Goal: Task Accomplishment & Management: Complete application form

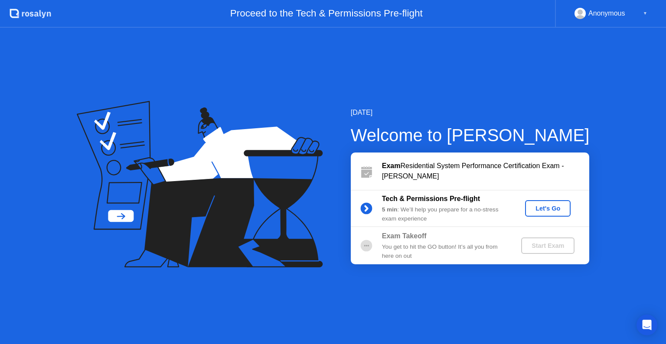
click at [550, 212] on div "Let's Go" at bounding box center [548, 208] width 39 height 7
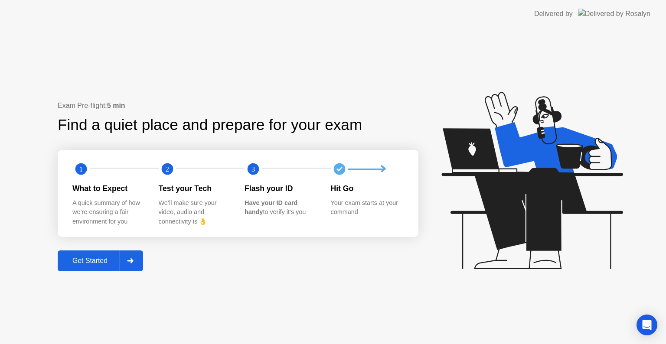
click at [129, 262] on icon at bounding box center [130, 260] width 7 height 5
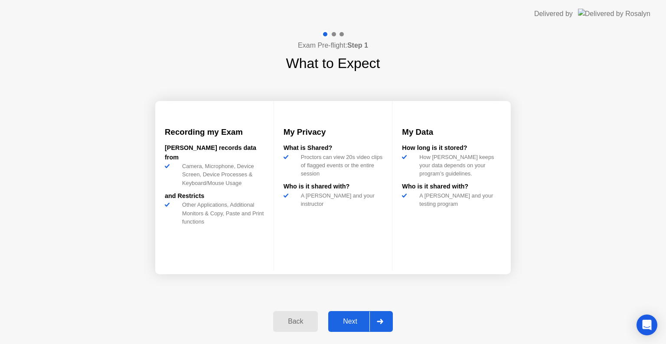
click at [353, 323] on div "Next" at bounding box center [350, 322] width 39 height 8
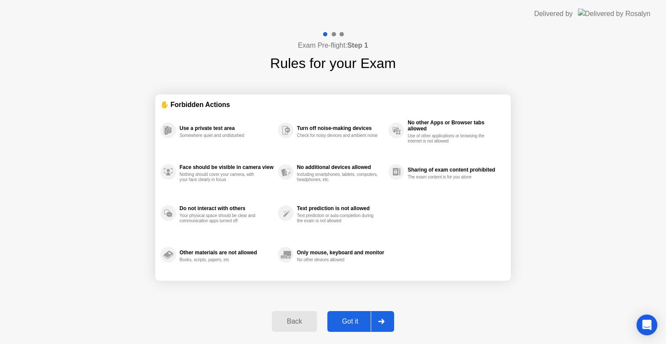
click at [291, 325] on div "Back" at bounding box center [293, 322] width 39 height 8
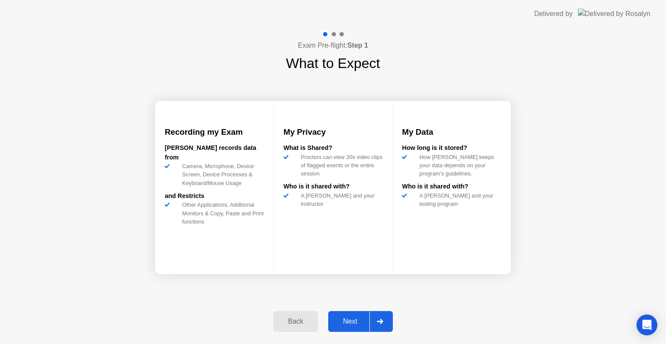
click at [308, 324] on div "Back" at bounding box center [295, 322] width 39 height 8
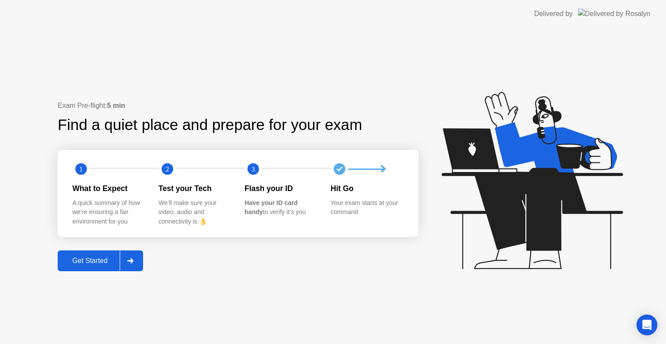
click at [130, 260] on icon at bounding box center [130, 260] width 6 height 5
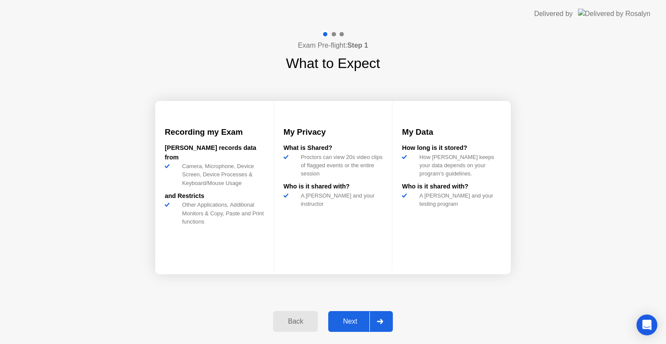
click at [369, 320] on div at bounding box center [379, 322] width 21 height 20
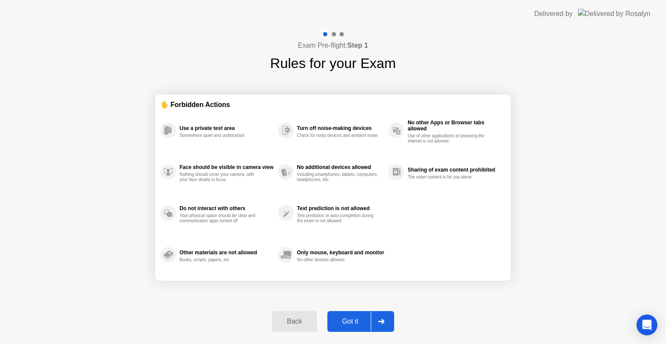
click at [369, 320] on div "Got it" at bounding box center [350, 322] width 41 height 8
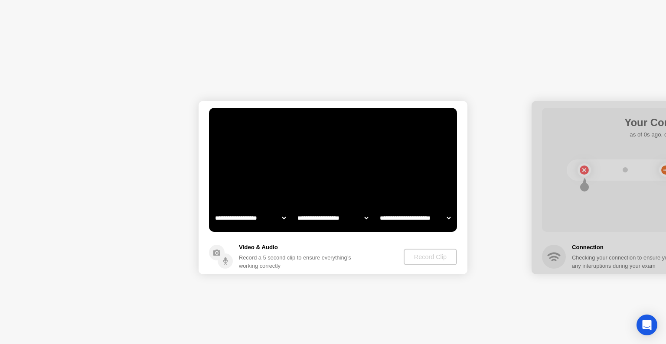
select select "**********"
select select "*******"
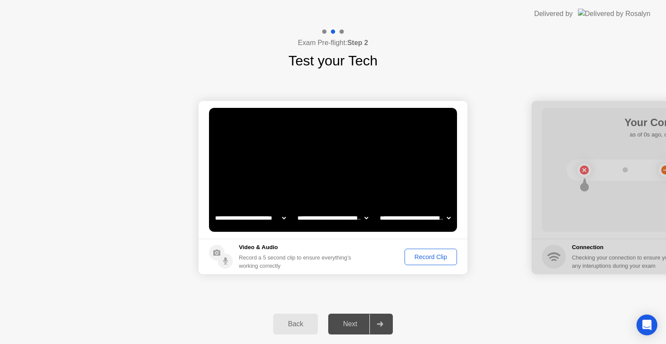
click at [444, 260] on div "Record Clip" at bounding box center [431, 257] width 46 height 7
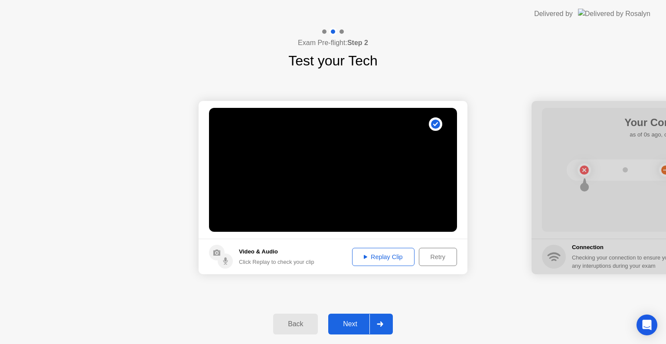
click at [401, 264] on button "Replay Clip" at bounding box center [383, 257] width 62 height 18
click at [350, 323] on div "Next" at bounding box center [350, 324] width 39 height 8
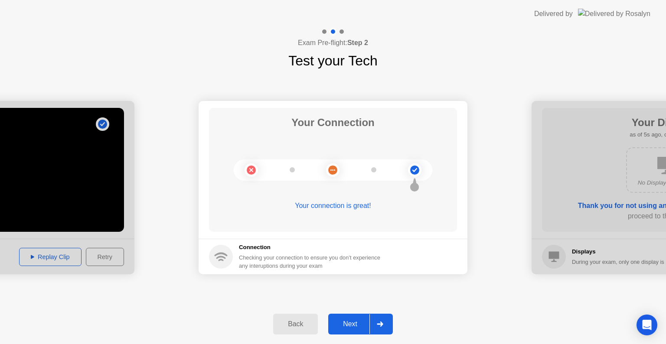
click at [356, 323] on div "Next" at bounding box center [350, 324] width 39 height 8
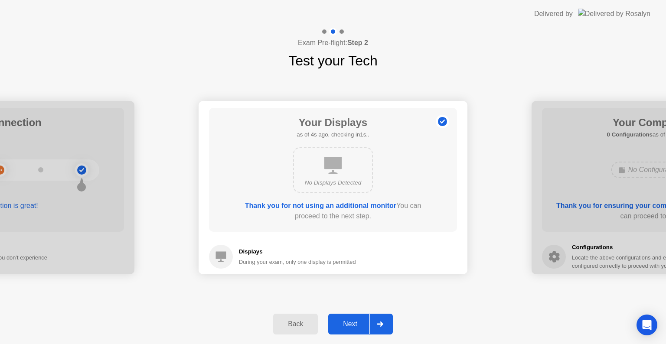
click at [356, 323] on div "Next" at bounding box center [350, 324] width 39 height 8
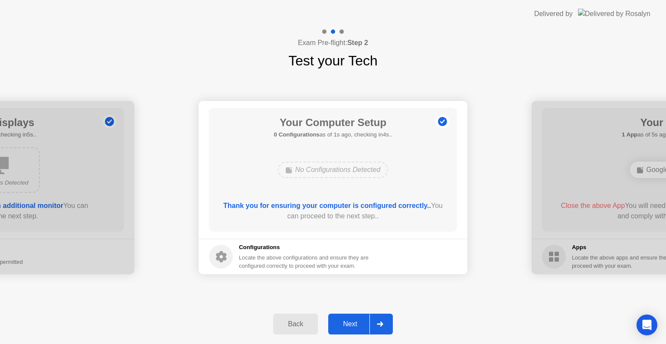
click at [356, 323] on div "Next" at bounding box center [350, 324] width 39 height 8
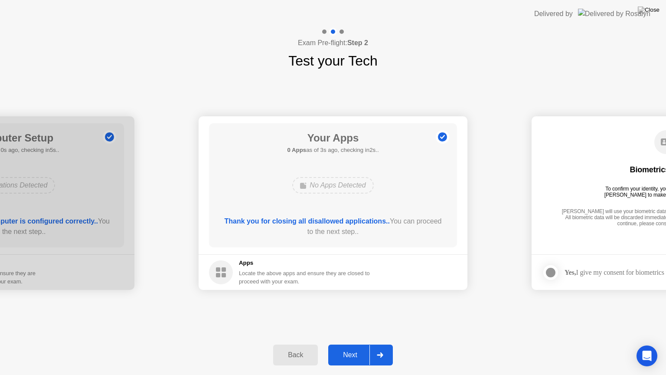
click at [346, 344] on div "Next" at bounding box center [350, 355] width 39 height 8
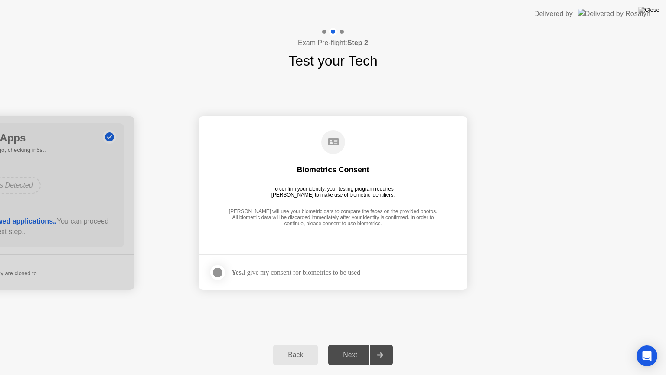
click at [310, 272] on div "Yes, I give my consent for biometrics to be used" at bounding box center [296, 272] width 129 height 8
click at [213, 272] on div at bounding box center [217, 272] width 10 height 10
click at [346, 344] on div "Next" at bounding box center [350, 355] width 39 height 8
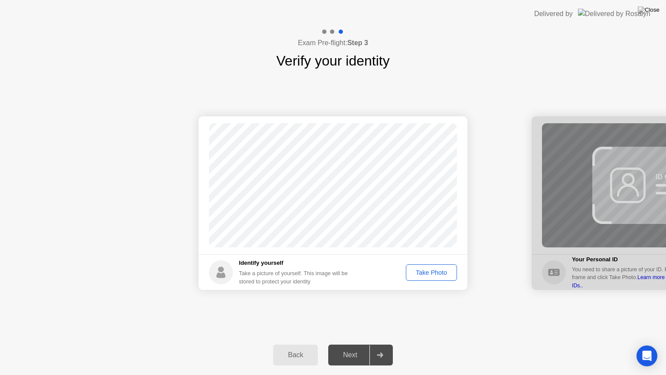
click at [431, 270] on div "Take Photo" at bounding box center [431, 272] width 45 height 7
click at [355, 344] on div "Next" at bounding box center [350, 355] width 39 height 8
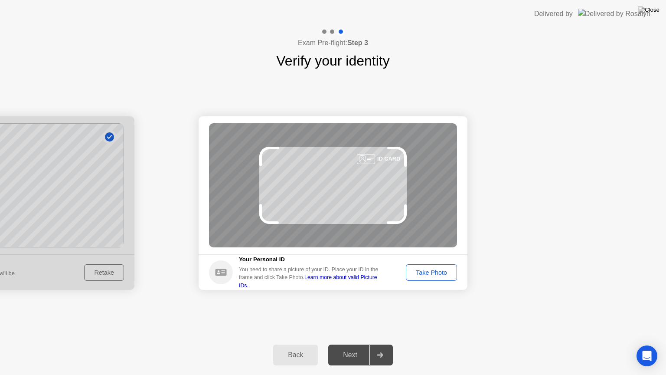
click at [444, 276] on div "Take Photo" at bounding box center [431, 272] width 45 height 7
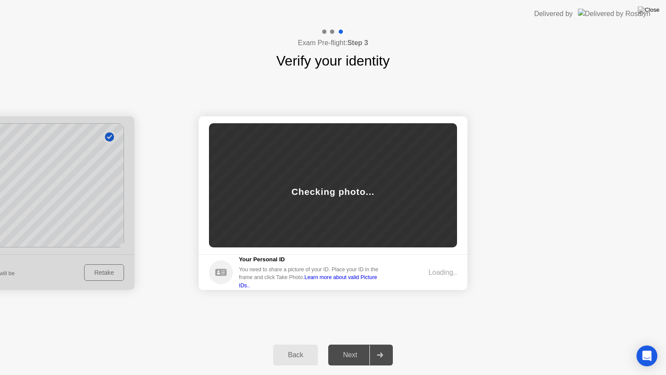
click at [444, 276] on div "Loading.." at bounding box center [442, 272] width 29 height 10
click at [349, 344] on div "Next" at bounding box center [350, 355] width 39 height 8
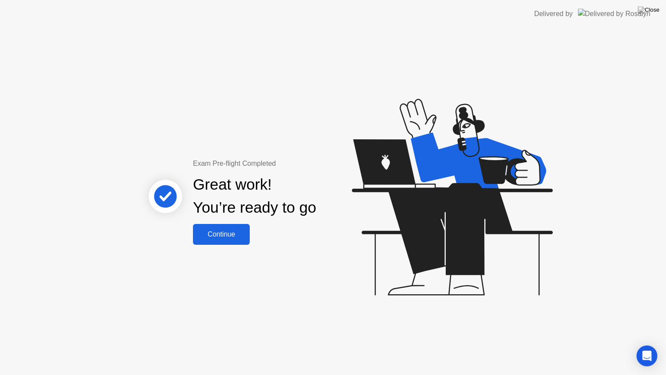
click at [231, 225] on button "Continue" at bounding box center [221, 234] width 57 height 21
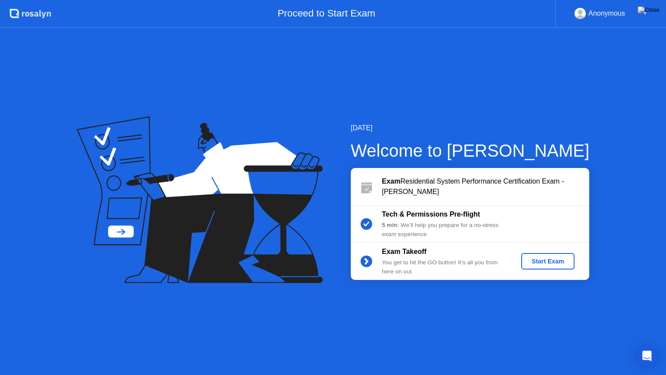
click at [545, 261] on div "Start Exam" at bounding box center [548, 261] width 46 height 7
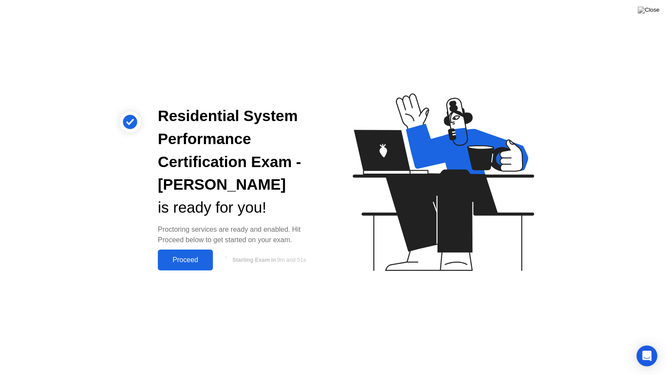
click at [186, 258] on div "Proceed" at bounding box center [185, 260] width 50 height 8
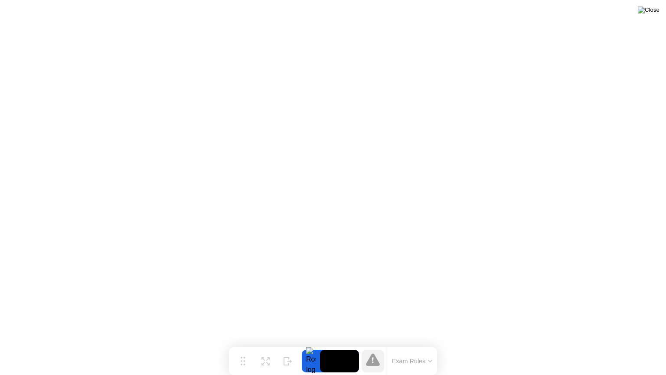
click at [651, 11] on img at bounding box center [649, 10] width 22 height 7
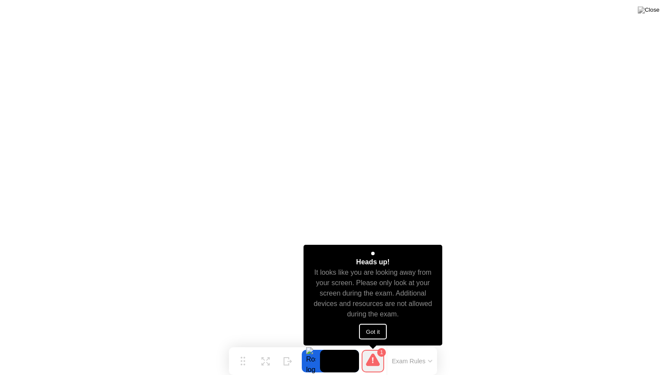
click at [379, 328] on button "Got it" at bounding box center [373, 331] width 28 height 16
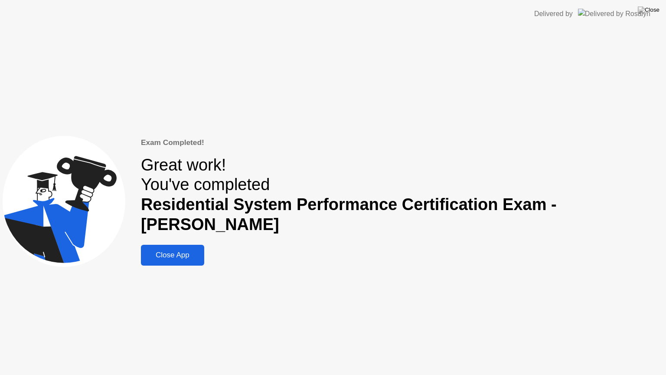
click at [199, 251] on div "Close App" at bounding box center [173, 255] width 58 height 9
